Goal: Book appointment/travel/reservation

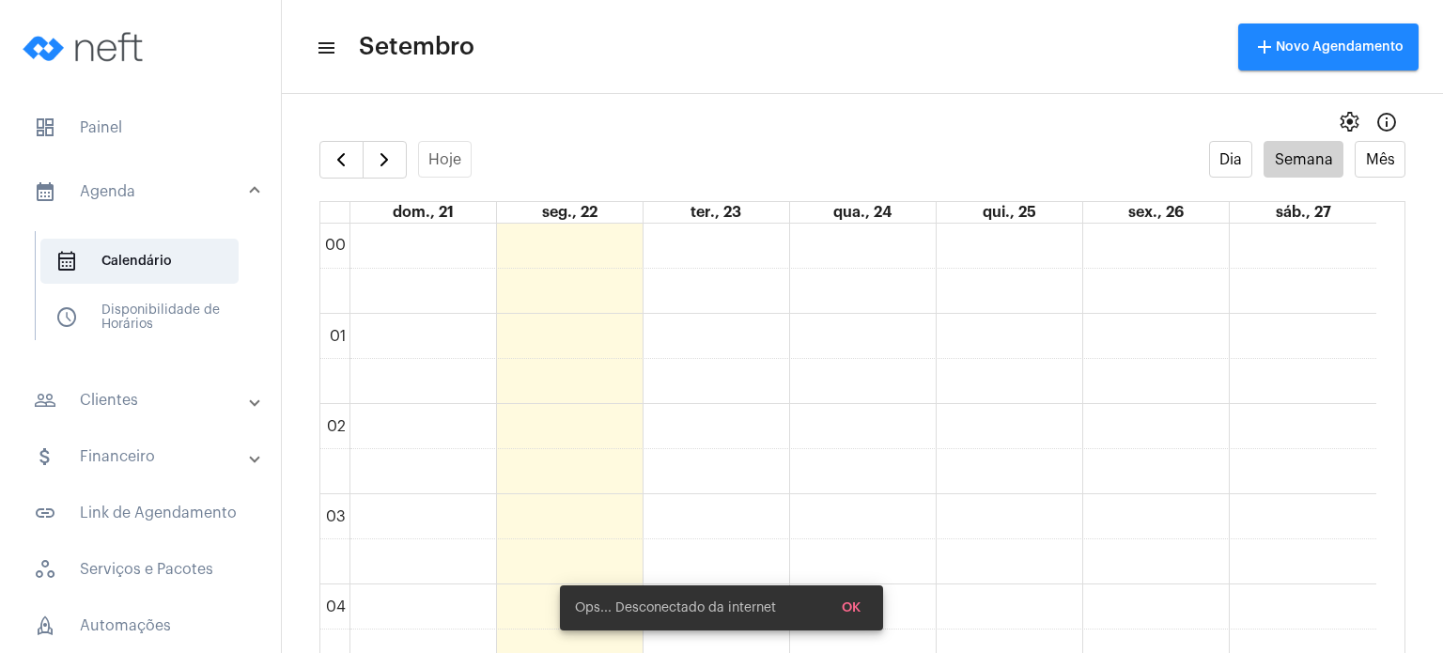
scroll to position [556, 0]
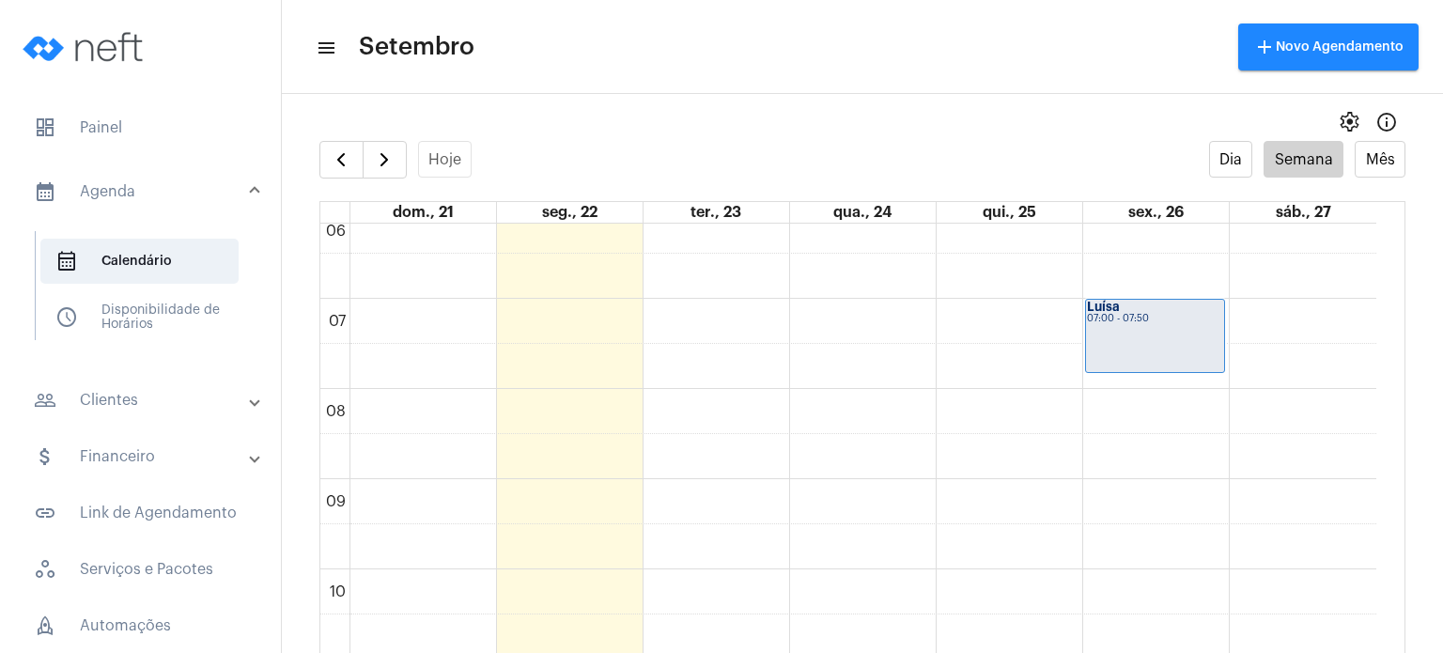
click at [1397, 418] on full-calendar "Hoje Dia Semana Mês dom., 21 seg., 22 ter., 23 qua., 24 qui., 25 sex., 26 sáb.,…" at bounding box center [862, 416] width 1161 height 550
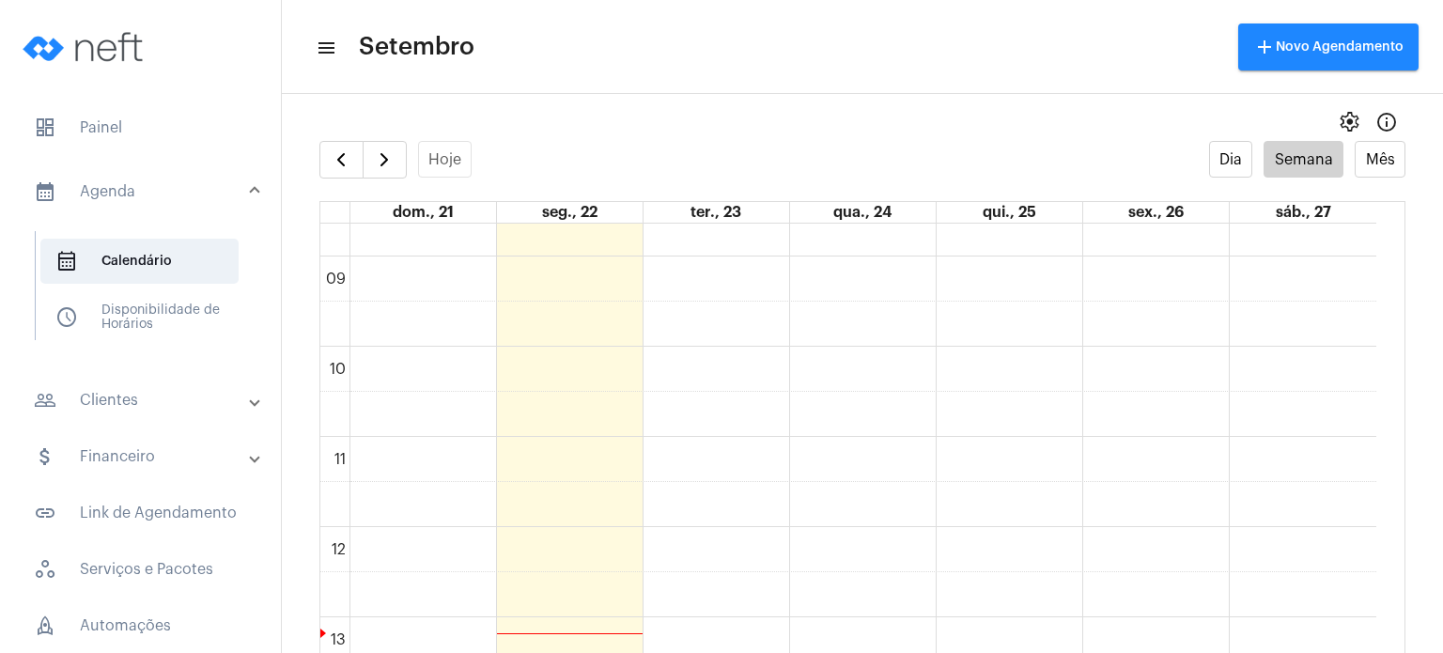
scroll to position [786, 0]
click at [721, 450] on div "00 01 02 03 04 05 06 07 08 09 10 11 12 13 14 15 16 17 18 19 20 21 22 23 Rafaell…" at bounding box center [848, 519] width 1056 height 2164
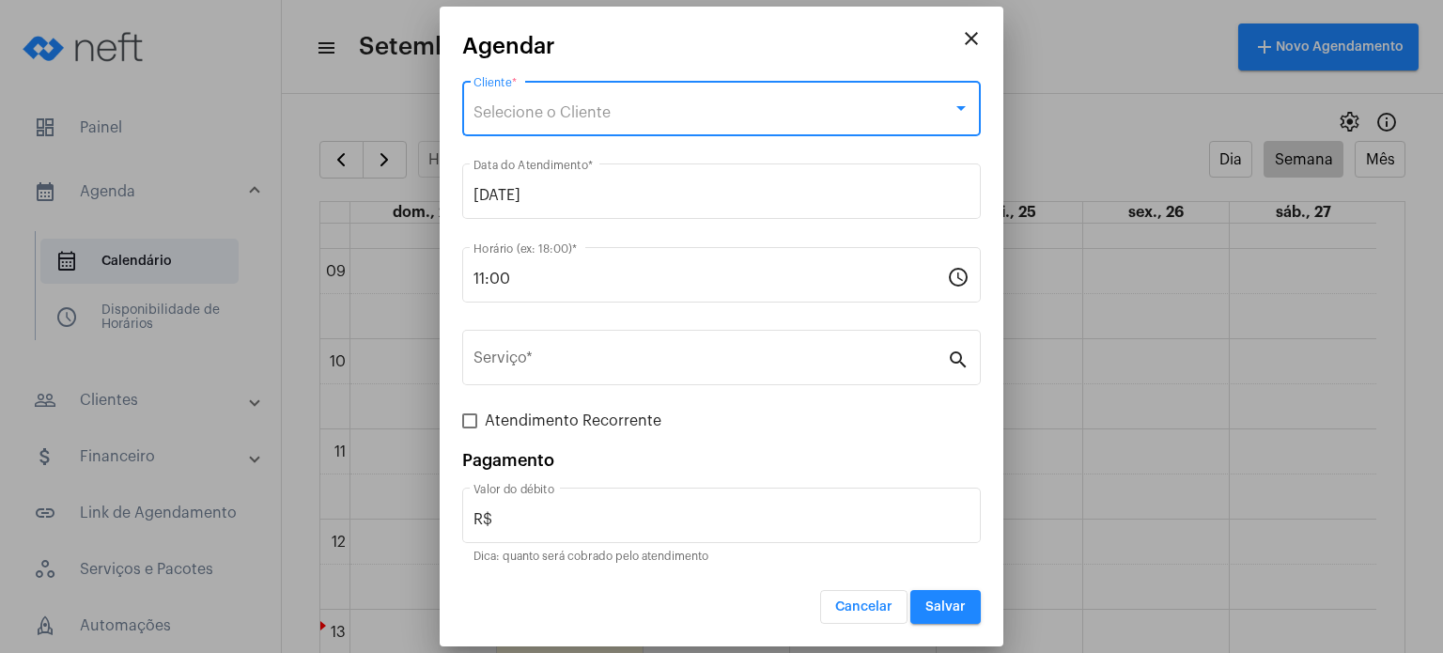
click at [644, 118] on div "Selecione o Cliente" at bounding box center [712, 112] width 479 height 17
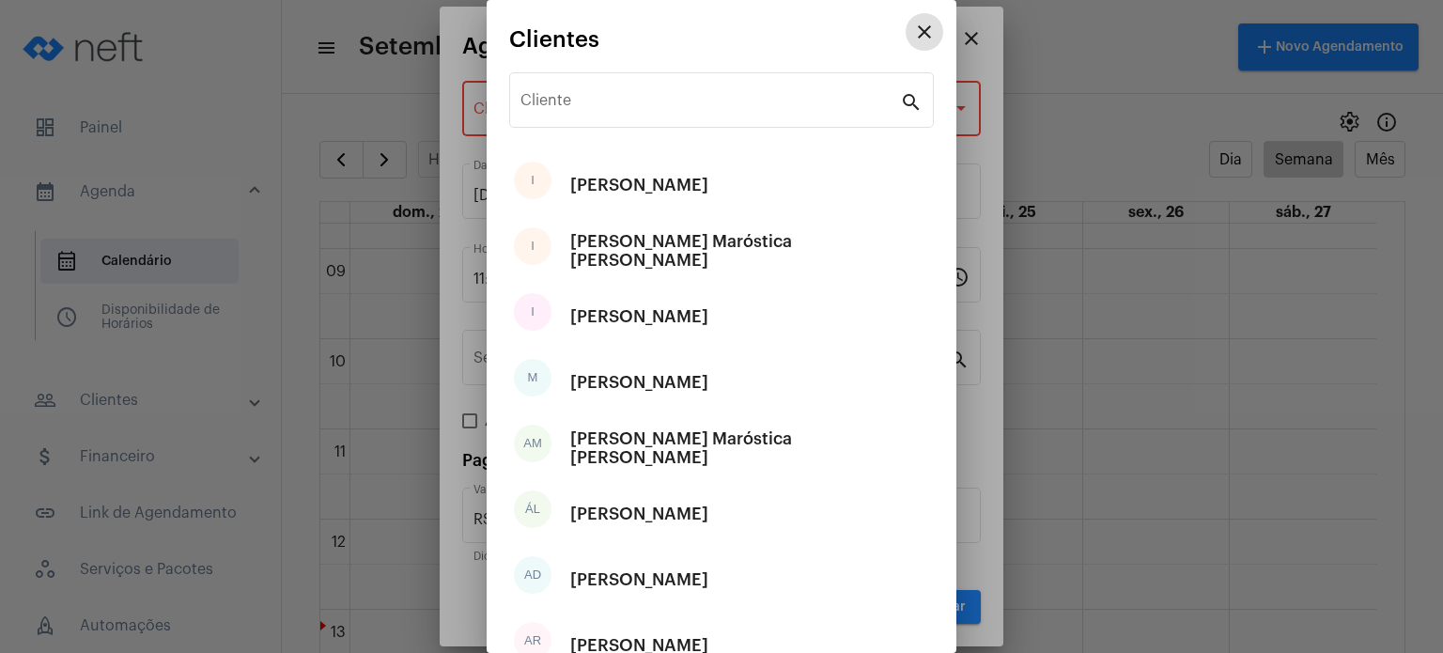
click at [644, 118] on div "Cliente" at bounding box center [710, 98] width 380 height 59
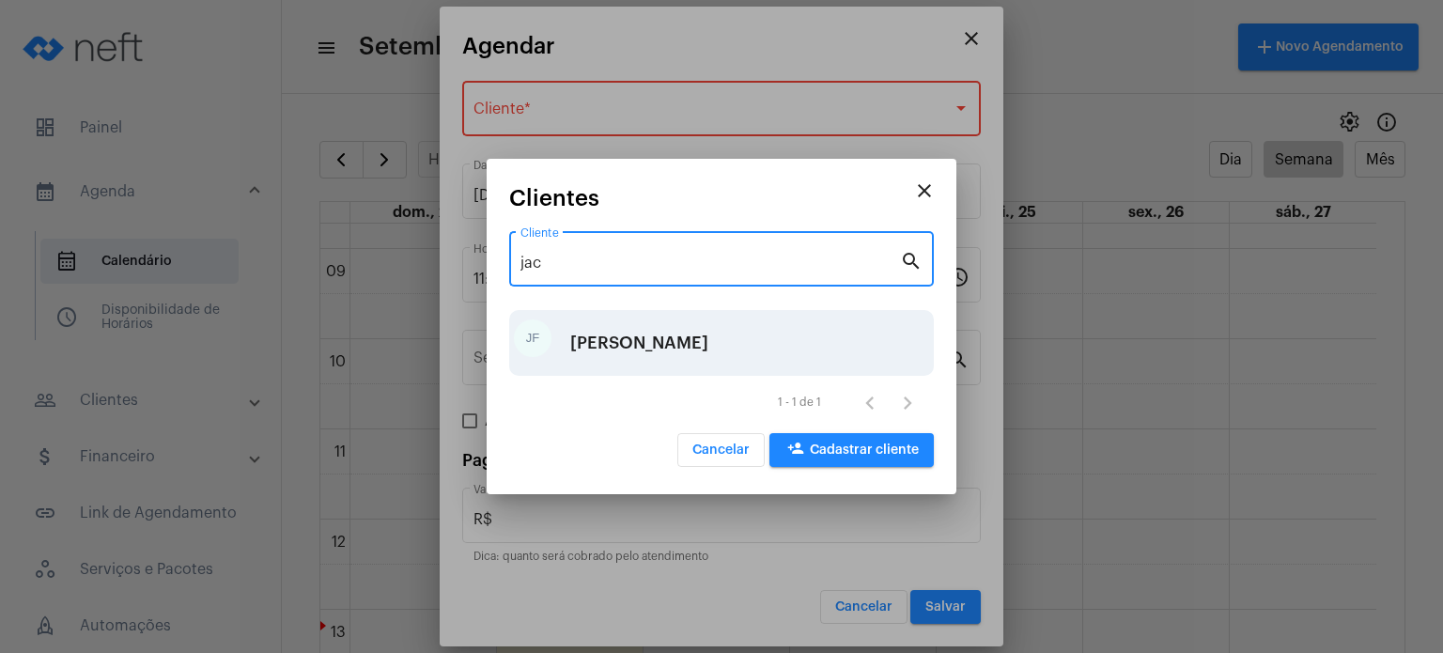
type input "jac"
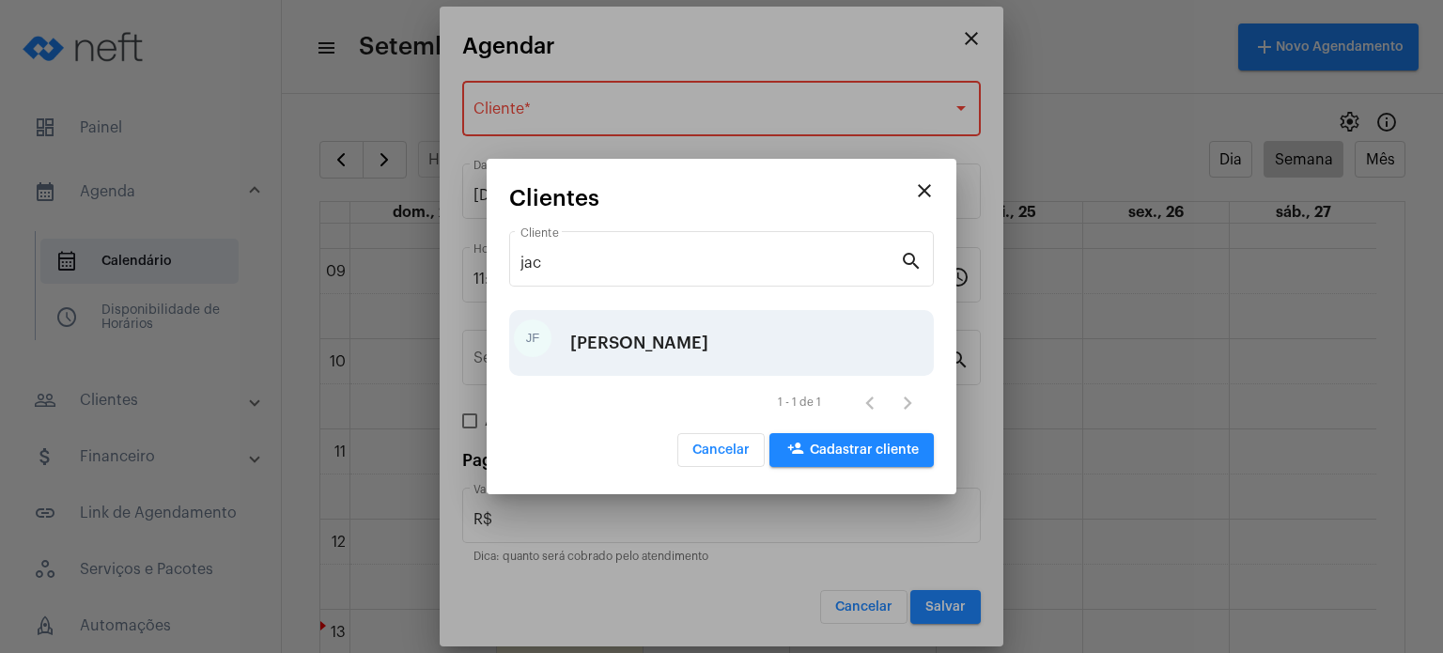
click at [651, 348] on div "[PERSON_NAME]" at bounding box center [639, 343] width 138 height 56
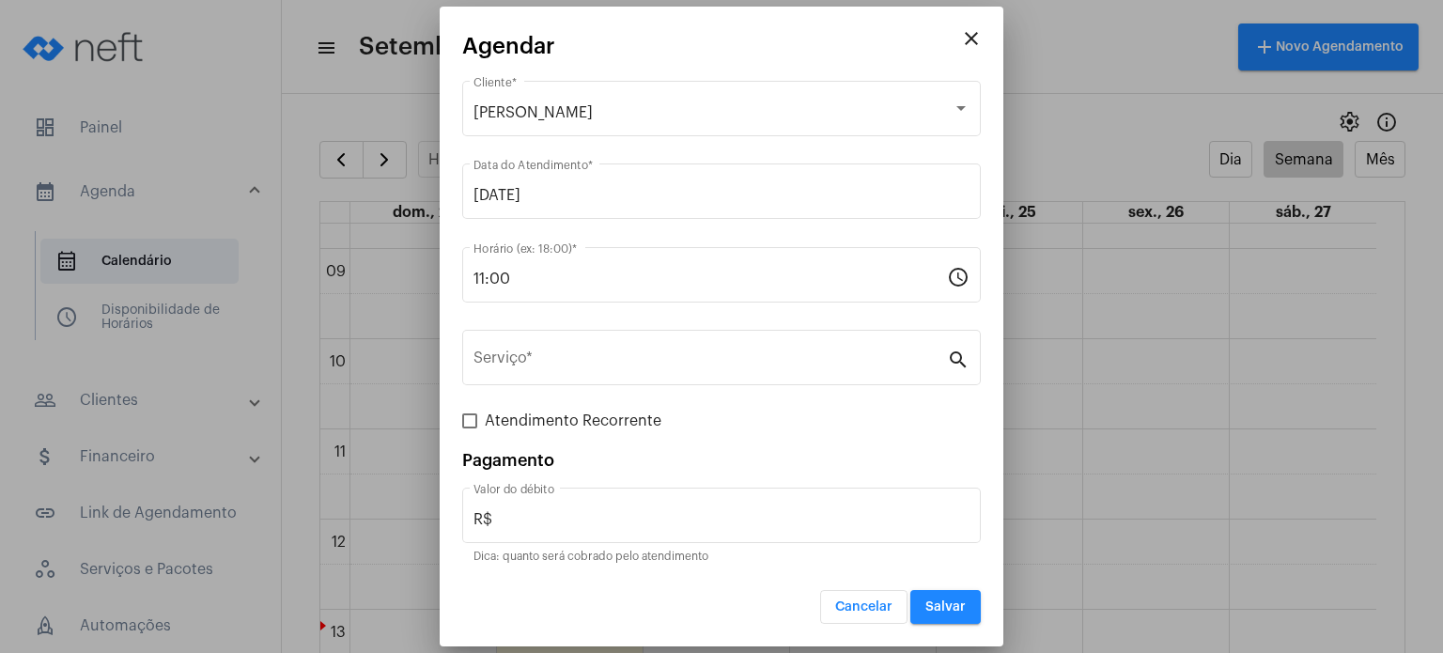
click at [651, 348] on div "Serviço *" at bounding box center [709, 355] width 473 height 59
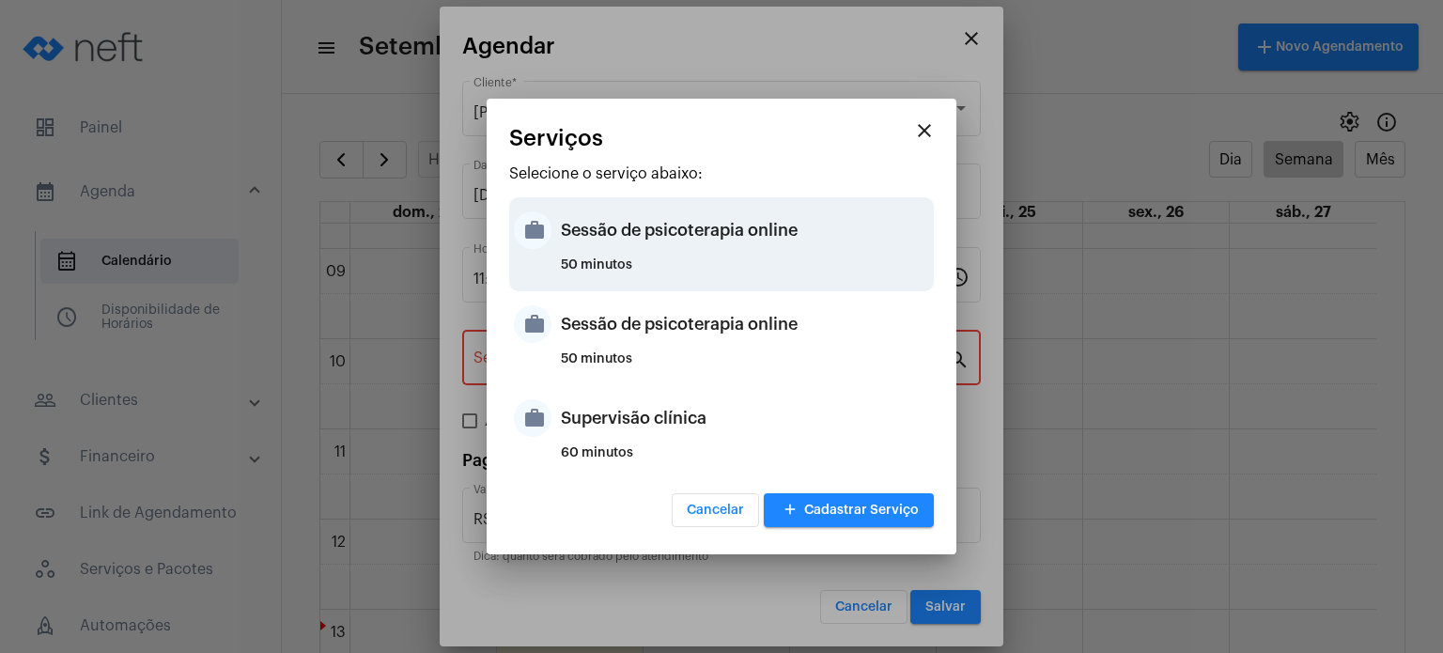
click at [651, 258] on div "50 minutos" at bounding box center [745, 272] width 368 height 28
type input "Sessão de psicoterapia online"
type input "R$ 230"
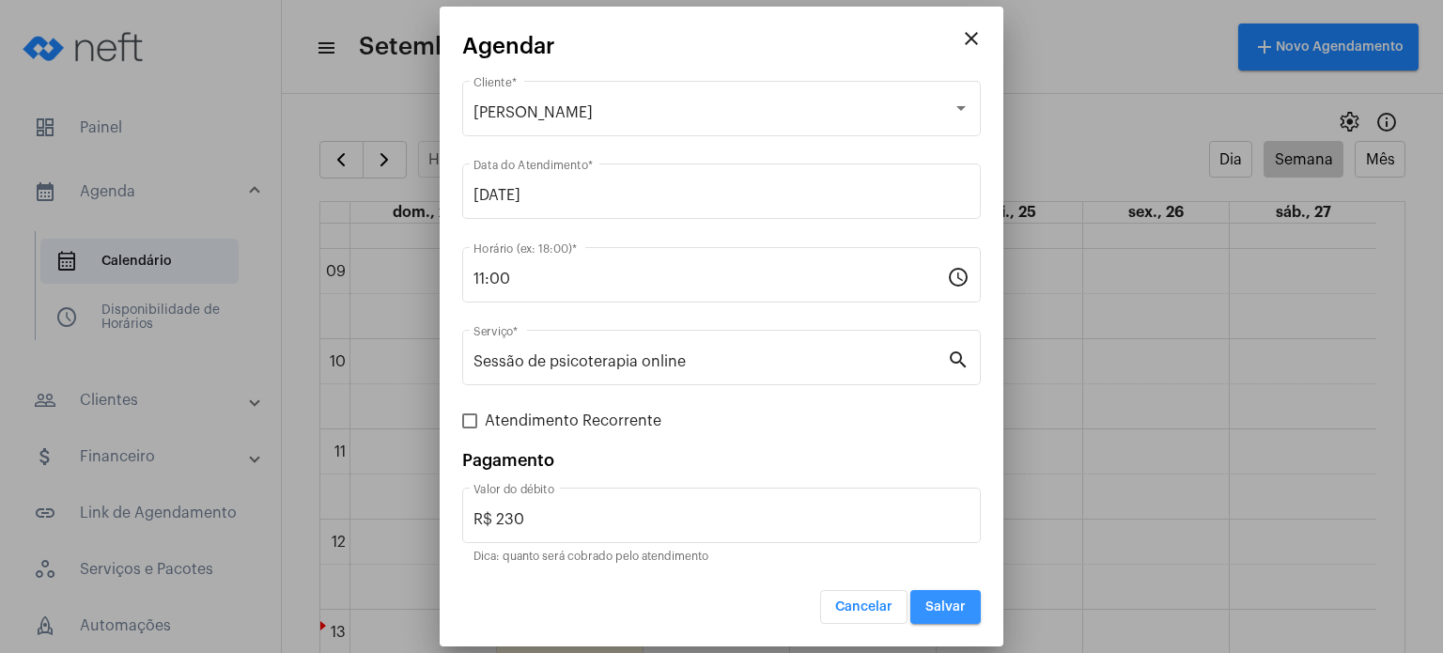
click at [951, 614] on button "Salvar" at bounding box center [945, 607] width 70 height 34
